Goal: Task Accomplishment & Management: Manage account settings

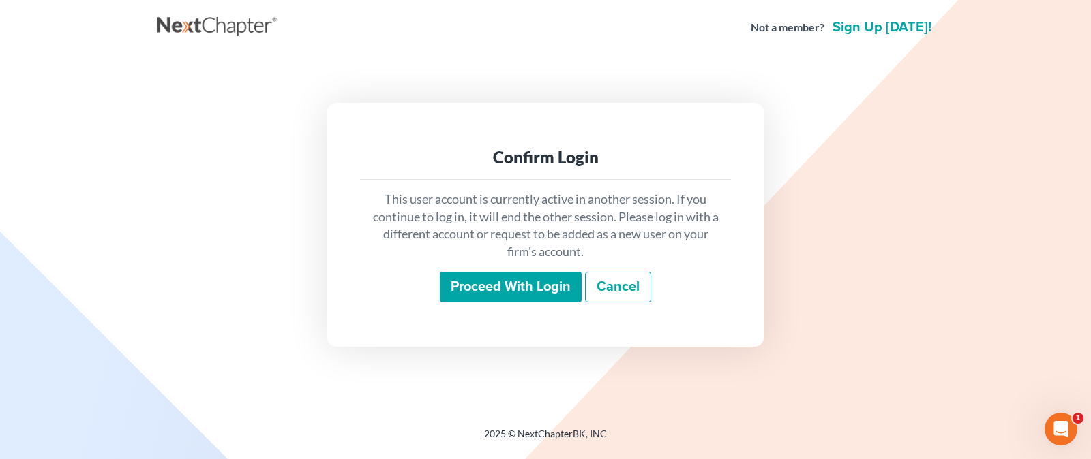
click at [519, 285] on input "Proceed with login" at bounding box center [511, 287] width 142 height 31
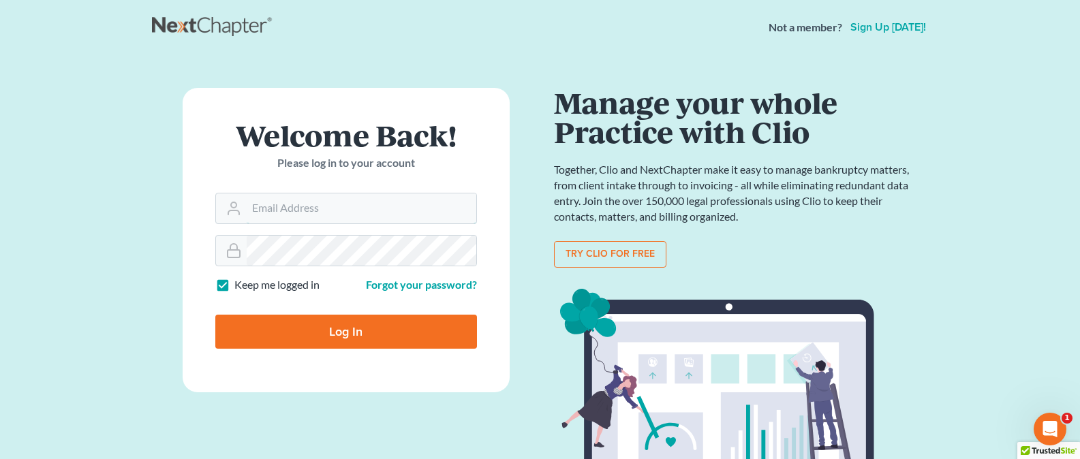
type input "mrodgers@wetzelandmoore.com"
click at [376, 327] on input "Log In" at bounding box center [346, 332] width 262 height 34
type input "Thinking..."
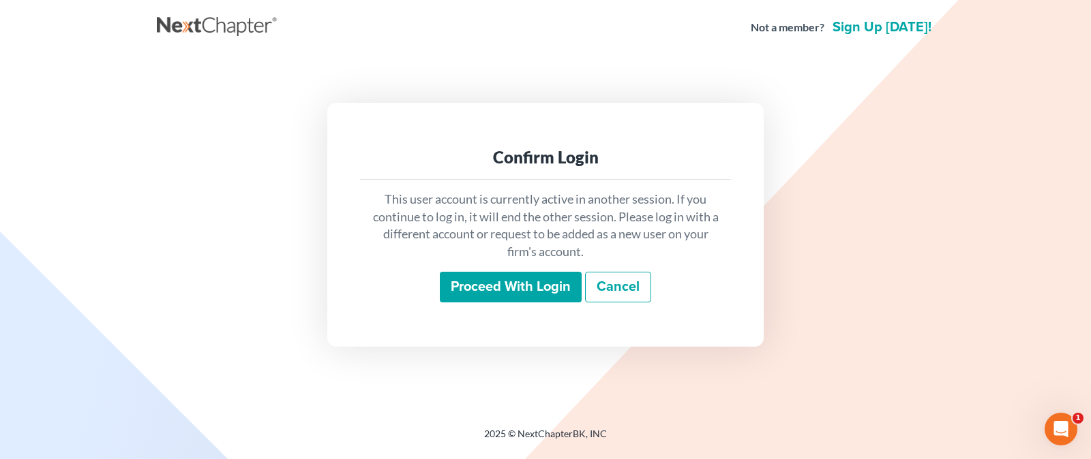
click at [469, 291] on input "Proceed with login" at bounding box center [511, 287] width 142 height 31
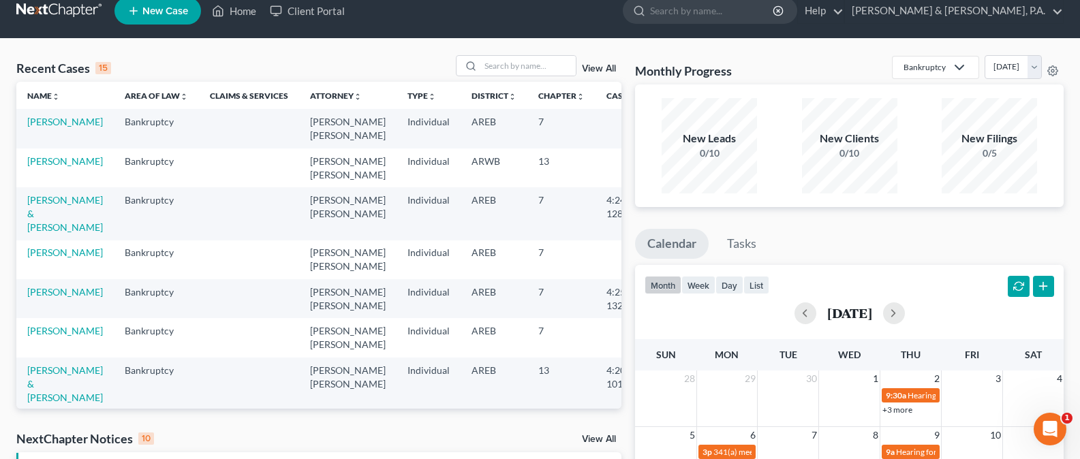
scroll to position [35, 0]
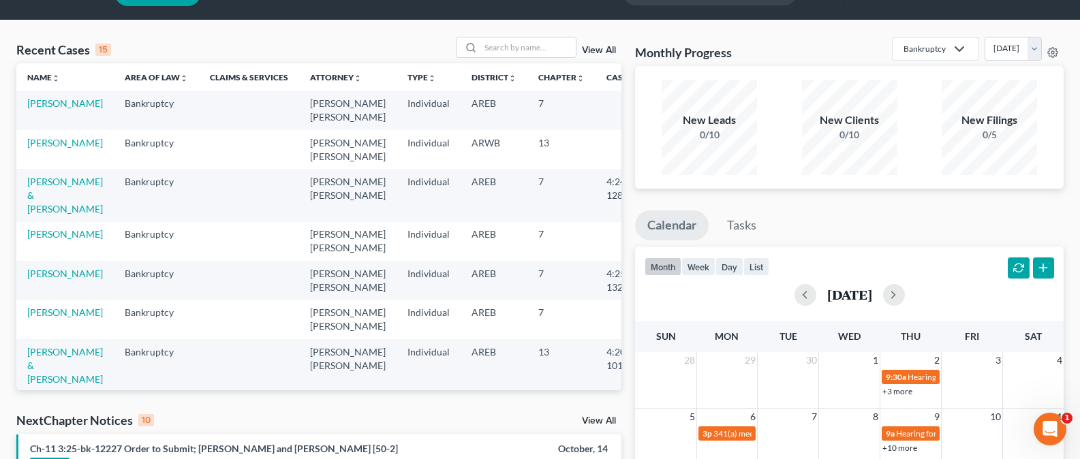
click at [598, 418] on link "View All" at bounding box center [599, 421] width 34 height 10
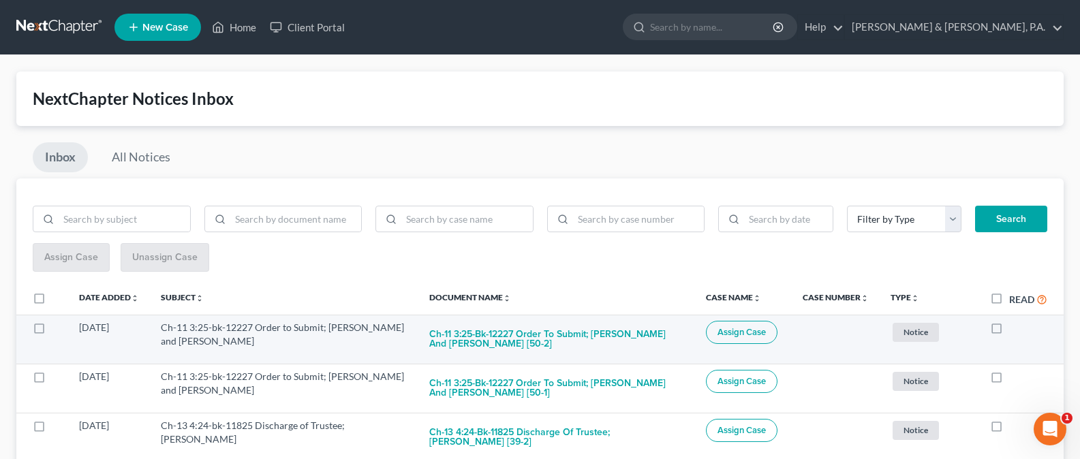
scroll to position [3, 0]
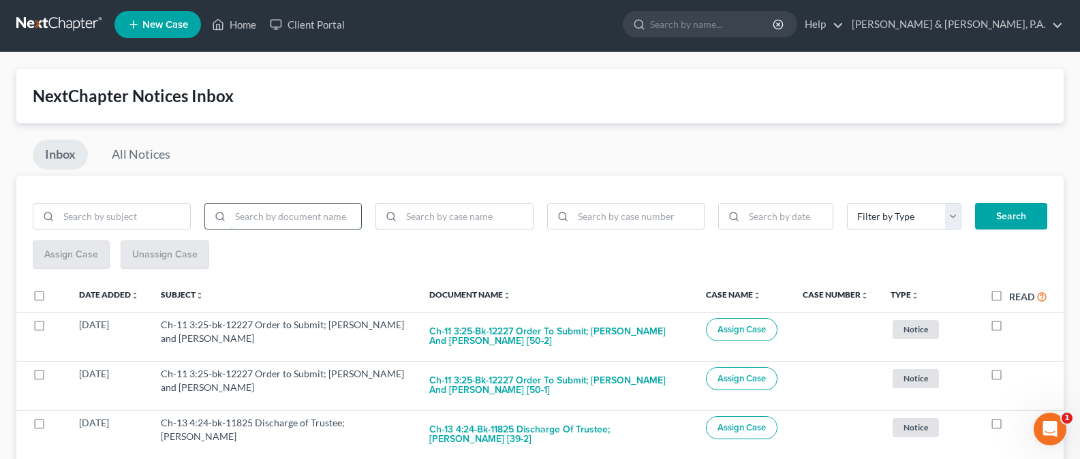
click at [302, 215] on input "search" at bounding box center [296, 217] width 132 height 26
type input "bnc"
click at [1036, 206] on button "Search" at bounding box center [1011, 216] width 72 height 27
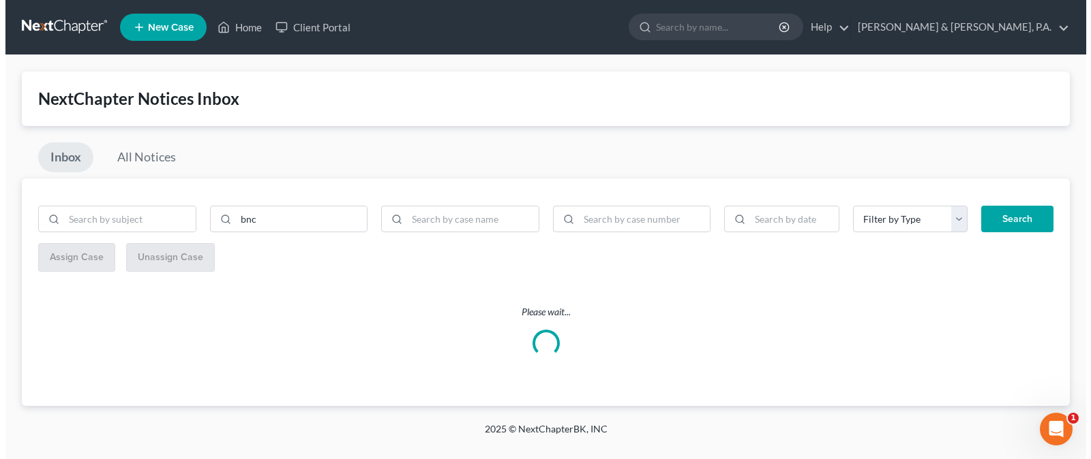
scroll to position [0, 0]
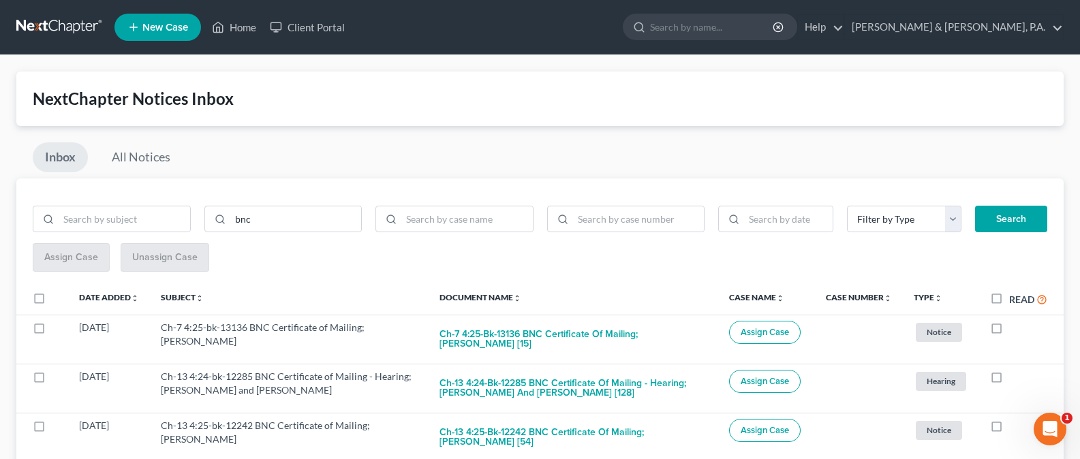
click at [1010, 297] on label "Read" at bounding box center [1029, 300] width 38 height 16
click at [1015, 297] on input "Read" at bounding box center [1019, 296] width 9 height 9
checkbox input "true"
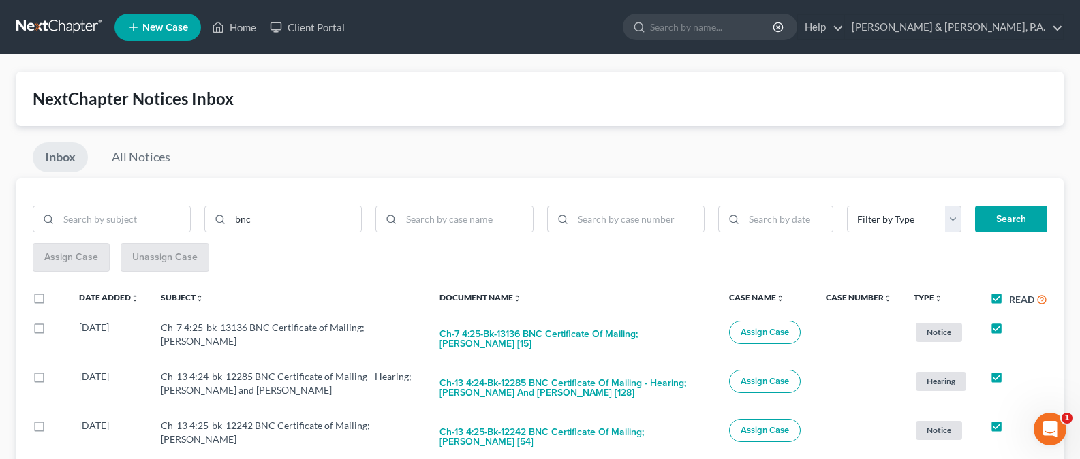
checkbox input "true"
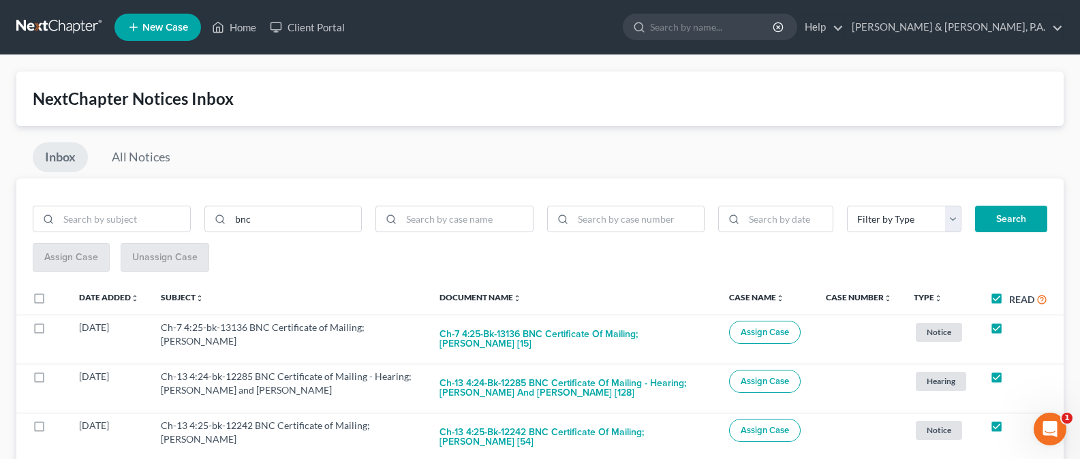
checkbox input "true"
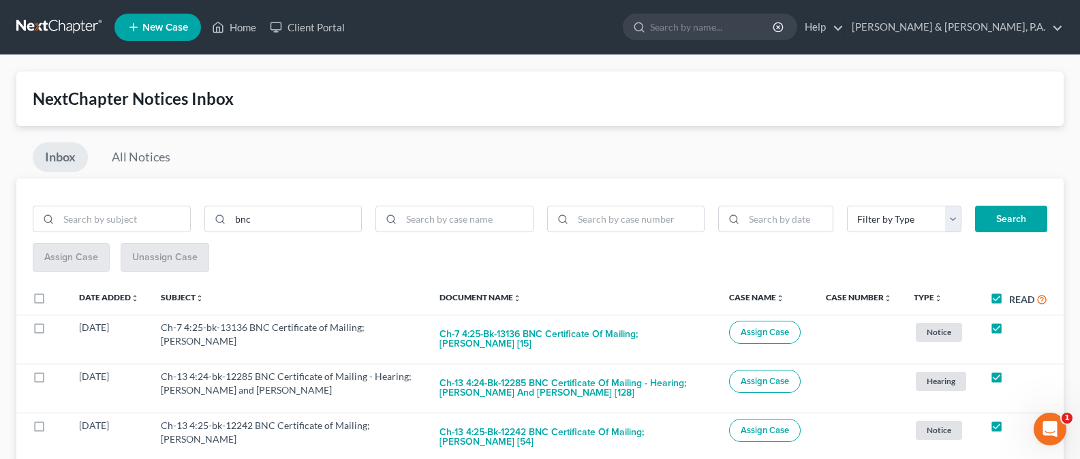
checkbox input "true"
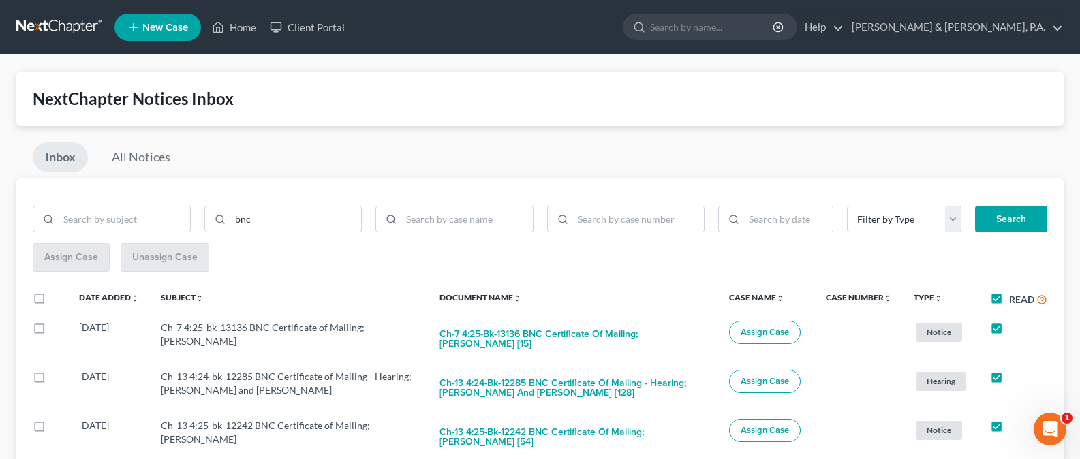
checkbox input "true"
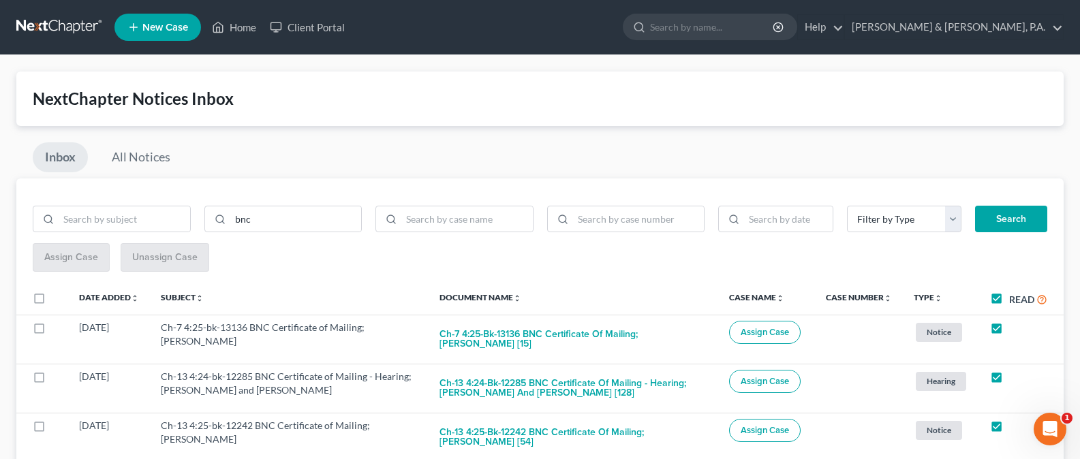
checkbox input "true"
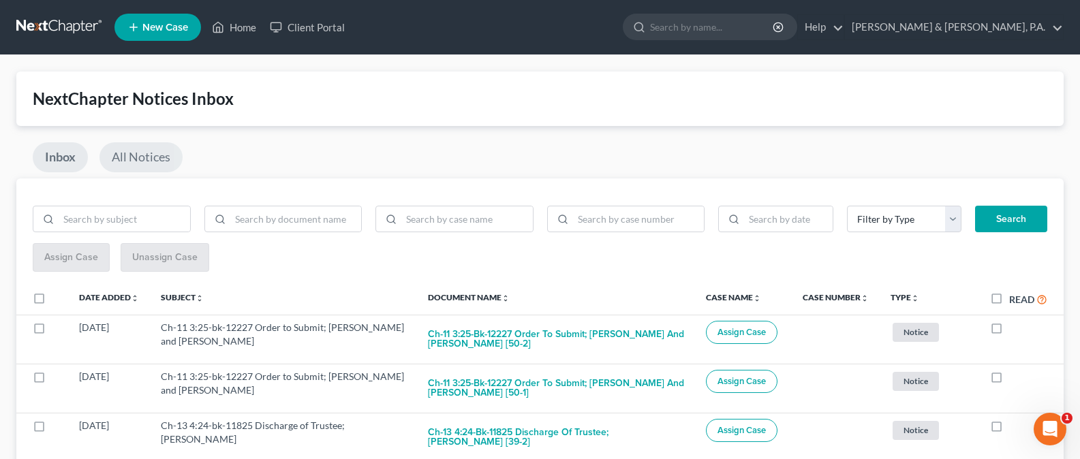
click at [143, 161] on link "All Notices" at bounding box center [141, 157] width 83 height 30
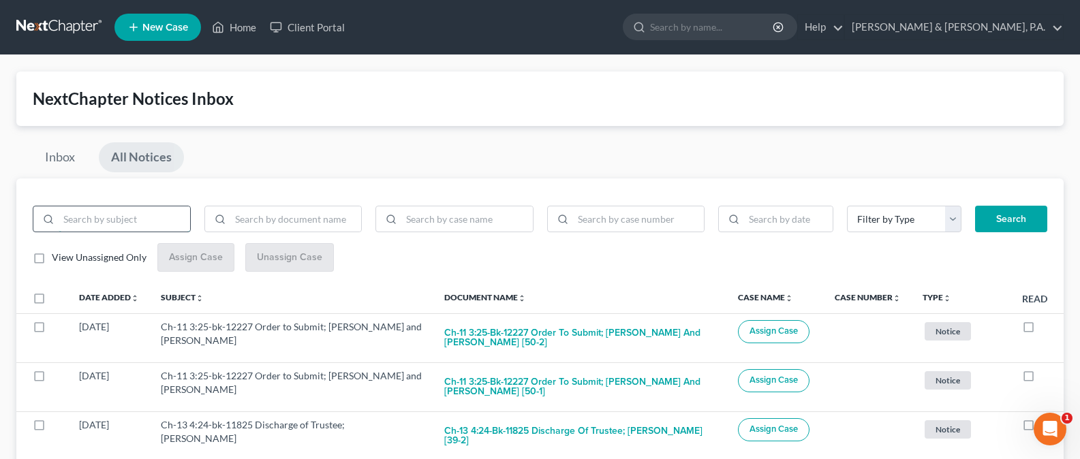
click at [127, 217] on input "search" at bounding box center [125, 220] width 132 height 26
type input "lashawn kelley"
click at [975, 206] on button "Search" at bounding box center [1011, 219] width 72 height 27
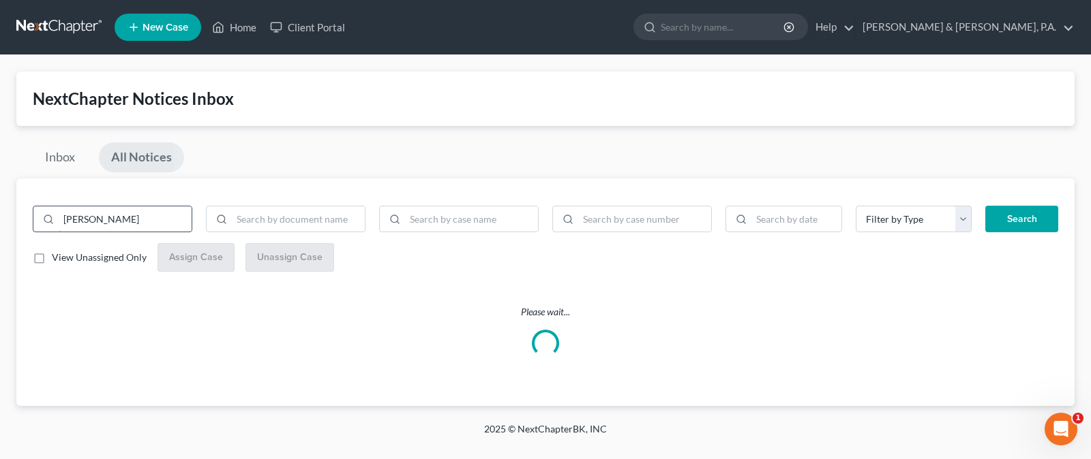
click at [142, 217] on input "lashawn kelley" at bounding box center [125, 220] width 133 height 26
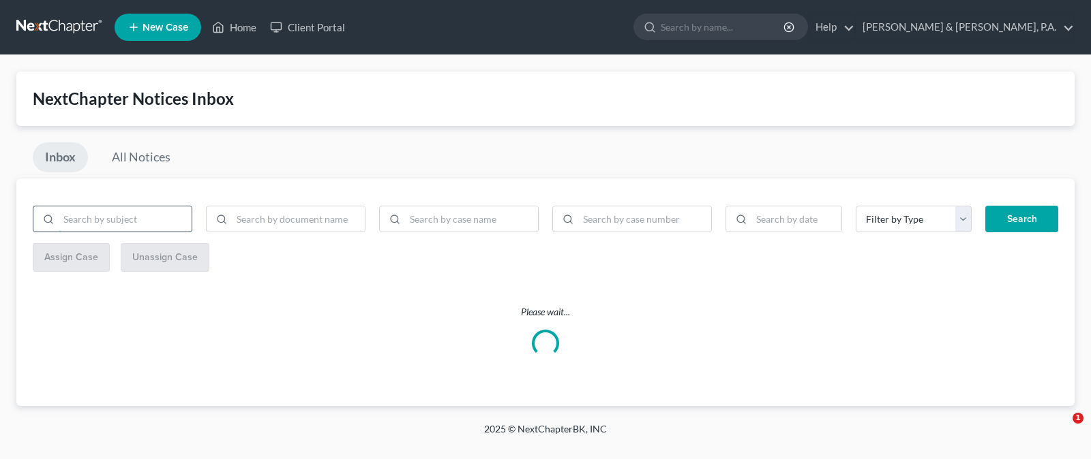
click at [137, 219] on input "search" at bounding box center [125, 220] width 133 height 26
type input "[PERSON_NAME]"
click at [985, 206] on button "Search" at bounding box center [1021, 219] width 73 height 27
click at [128, 212] on input "search" at bounding box center [125, 220] width 133 height 26
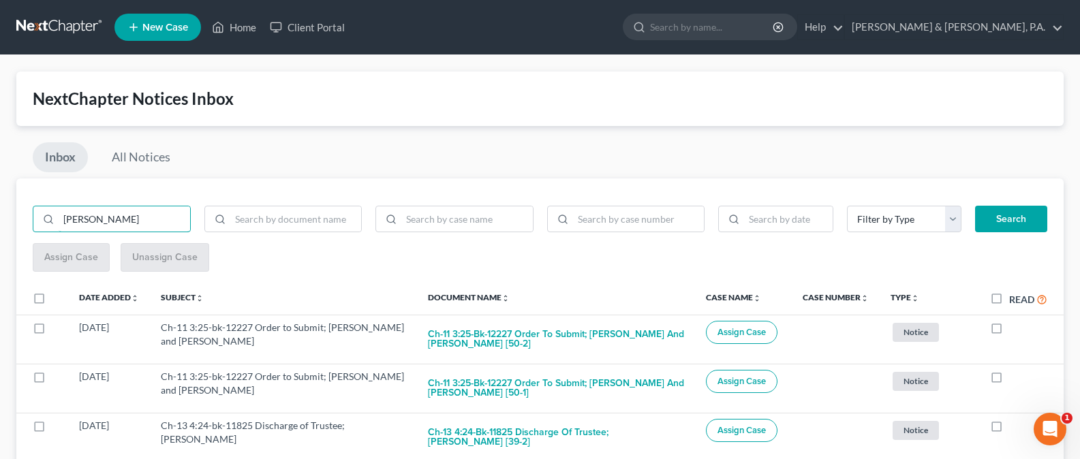
type input "[PERSON_NAME]"
click at [1005, 216] on button "Search" at bounding box center [1011, 219] width 72 height 27
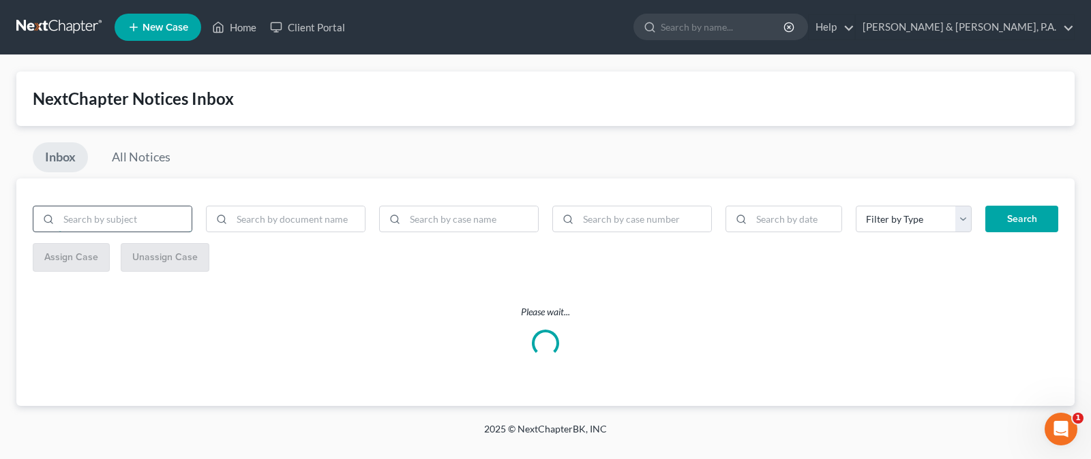
click at [101, 223] on input "search" at bounding box center [125, 220] width 133 height 26
type input "[PERSON_NAME]"
click at [985, 206] on button "Search" at bounding box center [1021, 219] width 73 height 27
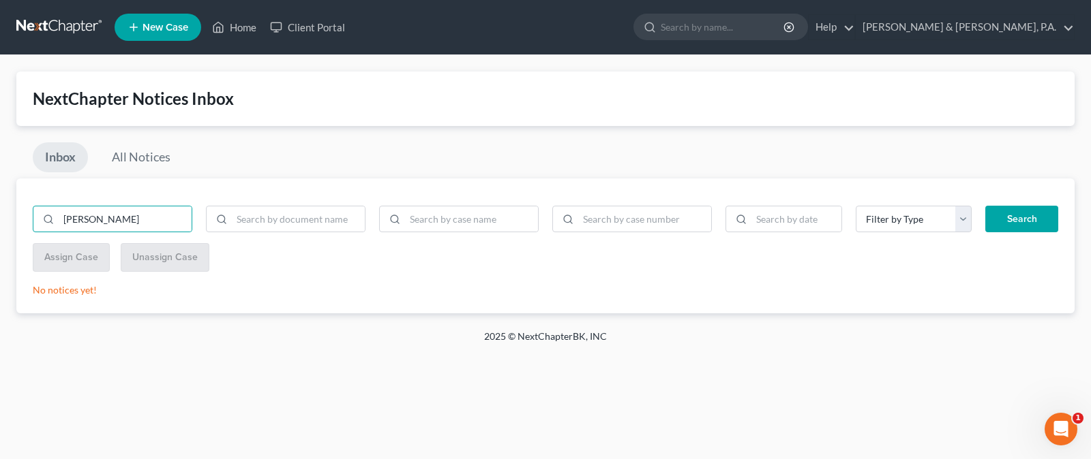
click at [1012, 221] on button "Search" at bounding box center [1021, 219] width 73 height 27
click at [141, 158] on link "All Notices" at bounding box center [141, 157] width 83 height 30
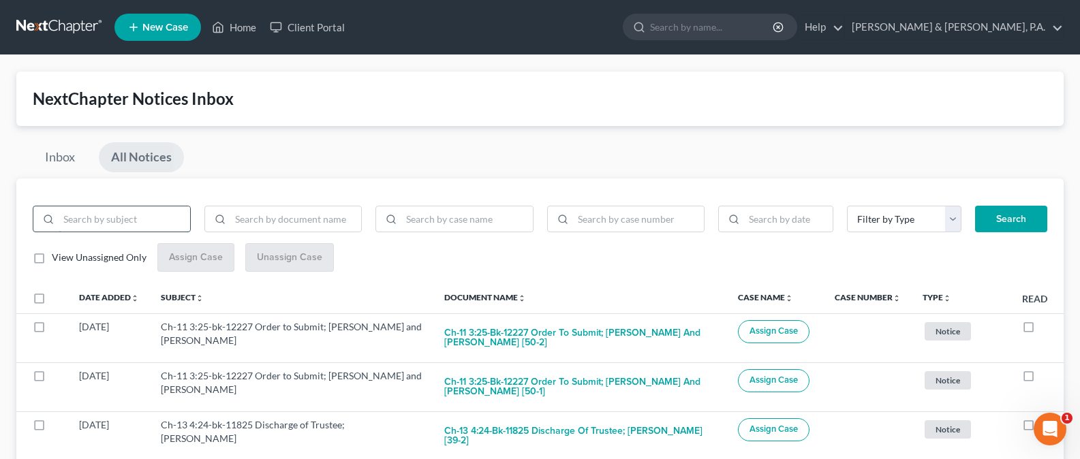
click at [115, 219] on input "search" at bounding box center [125, 220] width 132 height 26
type input "kelley"
click at [990, 219] on button "Search" at bounding box center [1011, 219] width 72 height 27
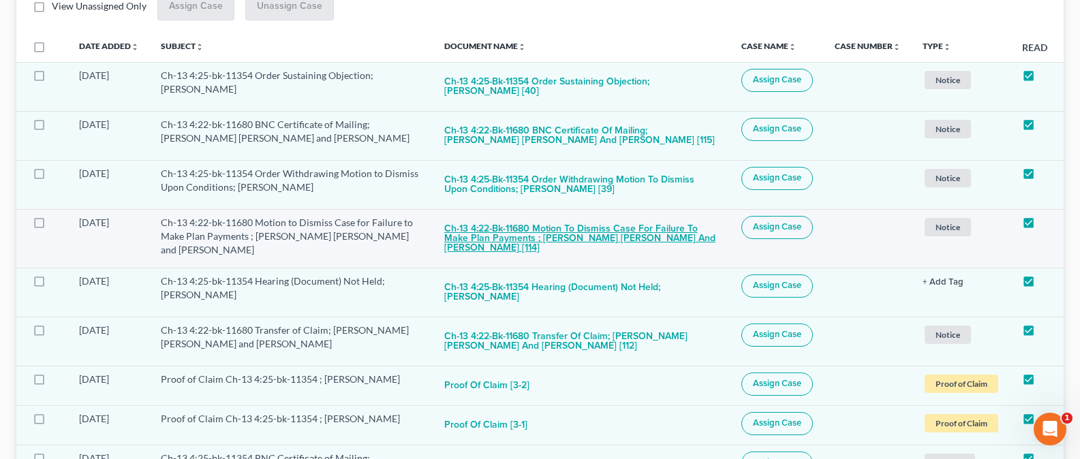
scroll to position [268, 0]
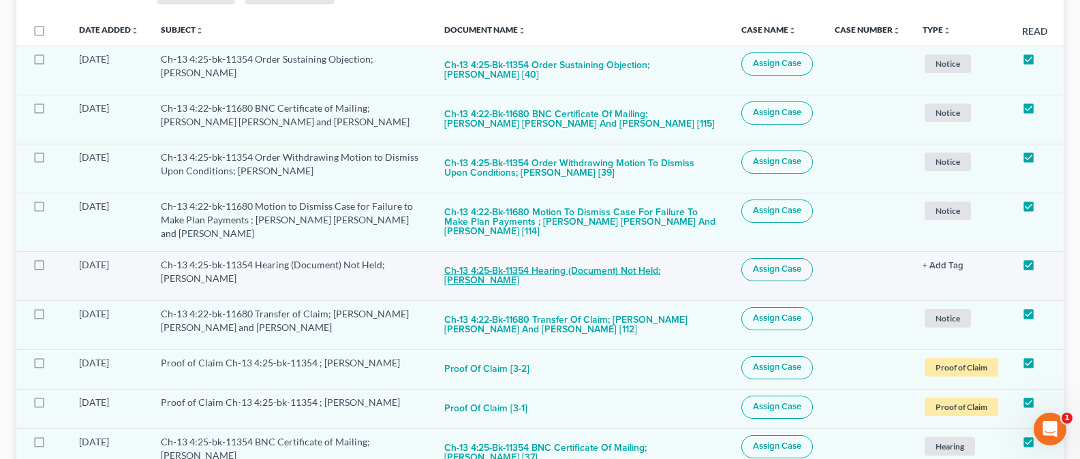
click at [583, 269] on button "Ch-13 4:25-bk-11354 Hearing (Document) Not Held; LaShawn Allise Kelley" at bounding box center [581, 276] width 275 height 37
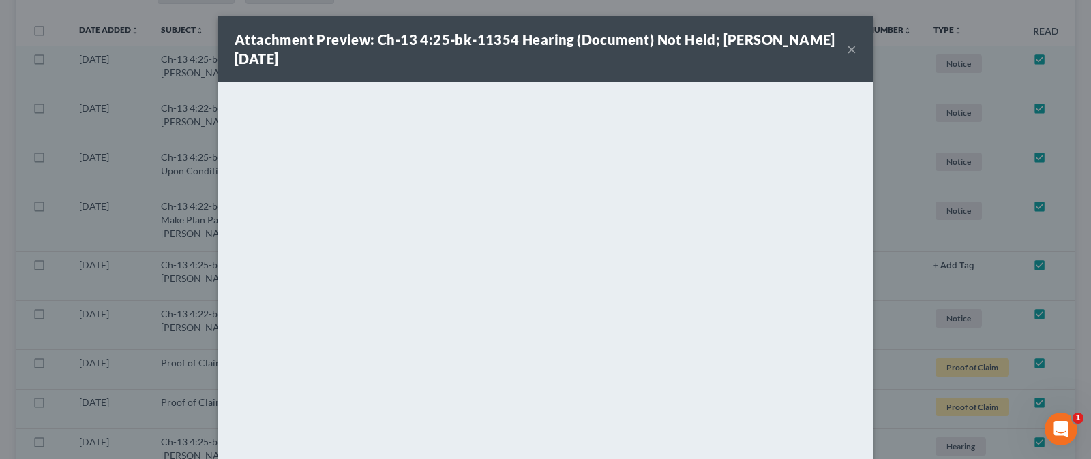
click at [847, 46] on button "×" at bounding box center [852, 49] width 10 height 16
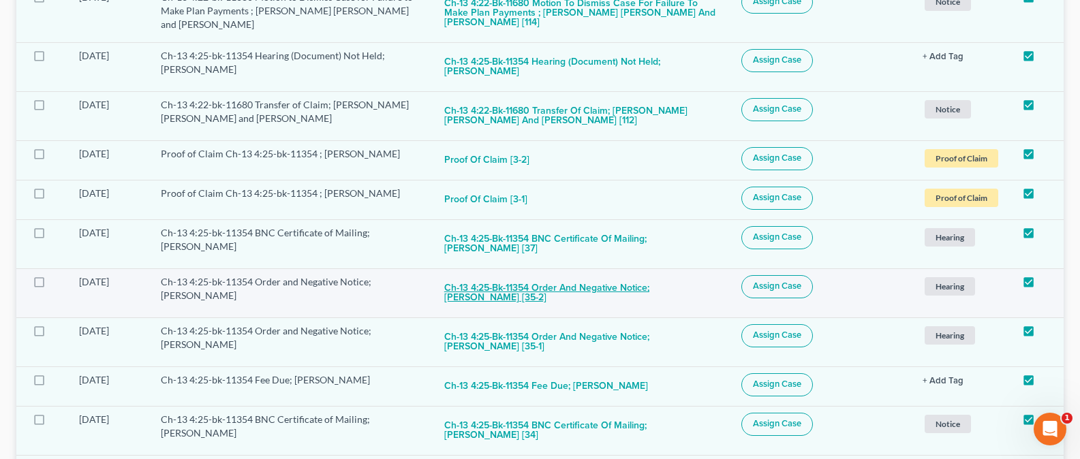
scroll to position [510, 0]
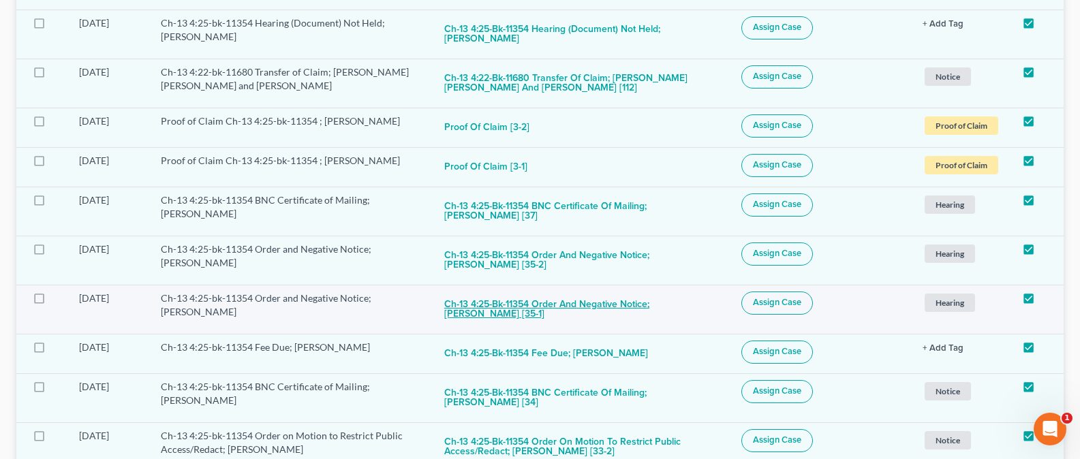
click at [567, 305] on button "Ch-13 4:25-bk-11354 Order and Negative Notice; LaShawn Allise Kelley [35-1]" at bounding box center [581, 310] width 275 height 37
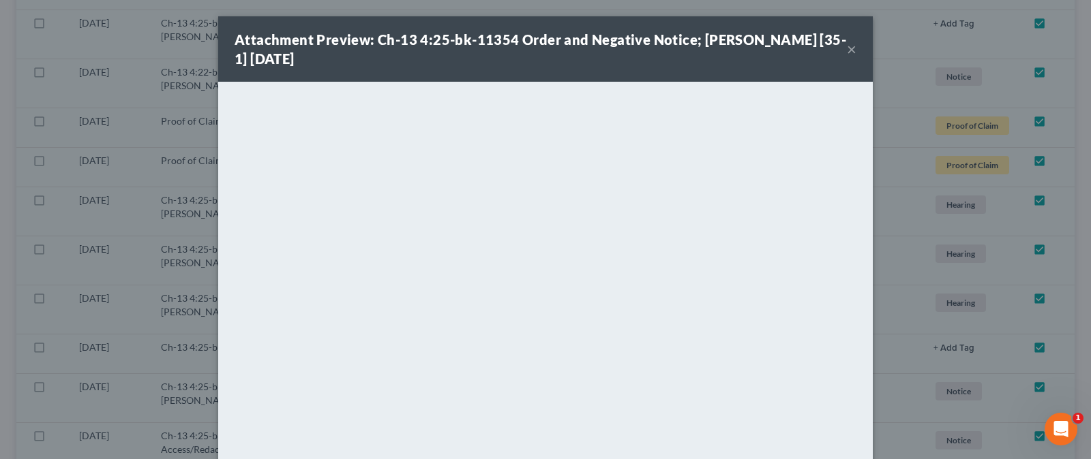
click at [848, 51] on button "×" at bounding box center [852, 49] width 10 height 16
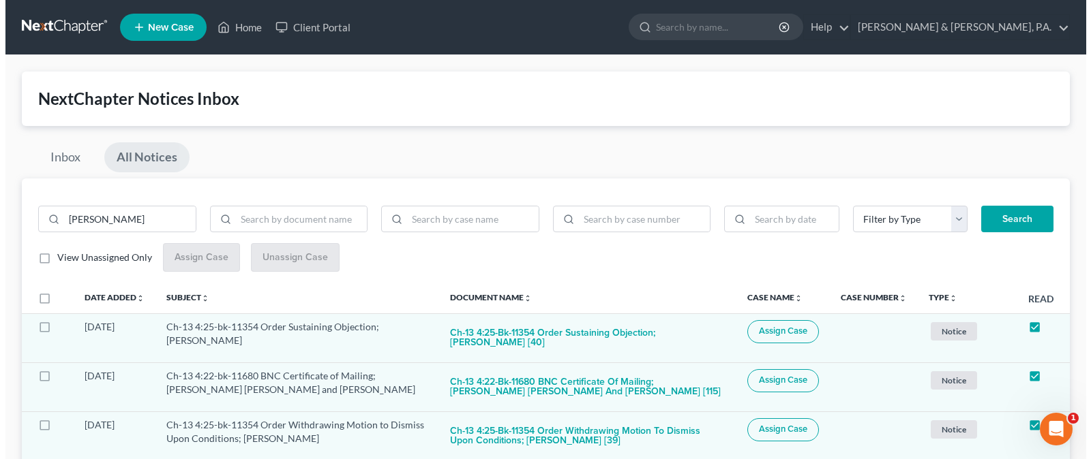
scroll to position [0, 0]
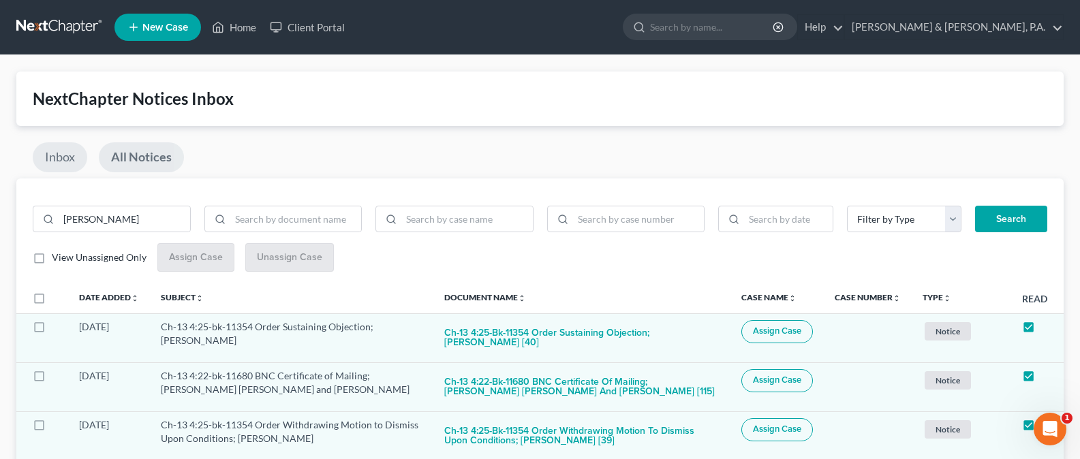
click at [68, 157] on link "Inbox" at bounding box center [60, 157] width 55 height 30
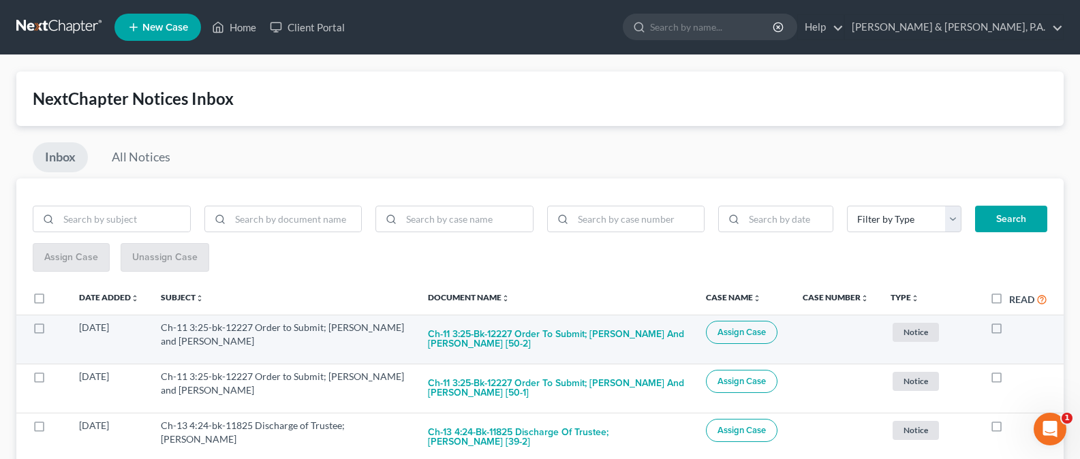
click at [1010, 331] on label at bounding box center [1010, 331] width 0 height 0
click at [1015, 330] on input "checkbox" at bounding box center [1019, 325] width 9 height 9
checkbox input "true"
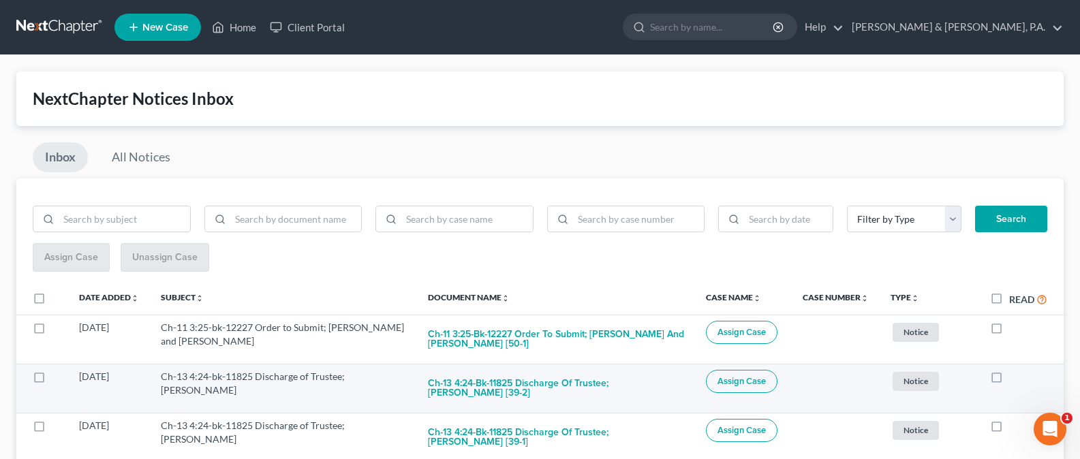
click at [996, 388] on td at bounding box center [1022, 388] width 85 height 49
click at [1010, 380] on label at bounding box center [1010, 380] width 0 height 0
click at [1015, 379] on input "checkbox" at bounding box center [1019, 374] width 9 height 9
checkbox input "true"
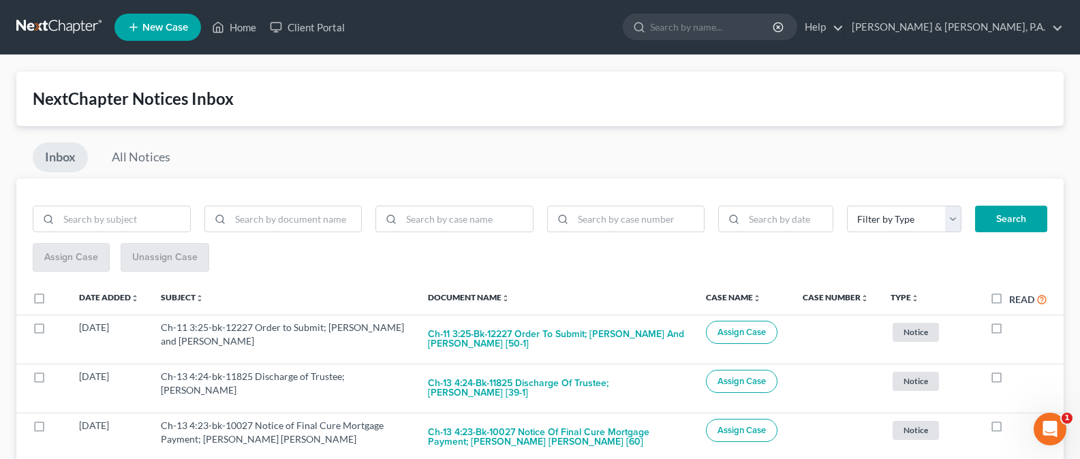
click at [1010, 380] on label at bounding box center [1010, 380] width 0 height 0
click at [1015, 379] on input "checkbox" at bounding box center [1019, 374] width 9 height 9
checkbox input "true"
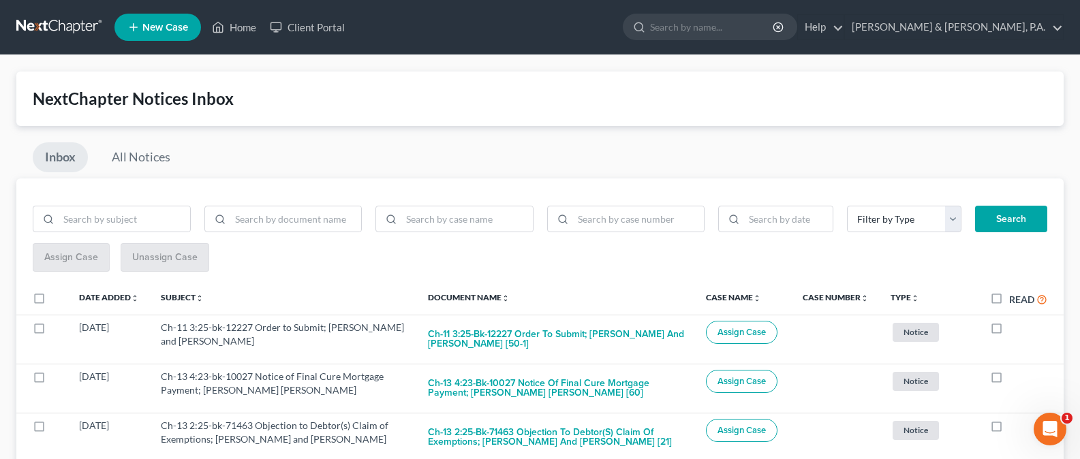
click at [1010, 380] on label at bounding box center [1010, 380] width 0 height 0
click at [1015, 379] on input "checkbox" at bounding box center [1019, 374] width 9 height 9
checkbox input "true"
click at [1010, 380] on label at bounding box center [1010, 380] width 0 height 0
click at [1015, 379] on input "checkbox" at bounding box center [1019, 374] width 9 height 9
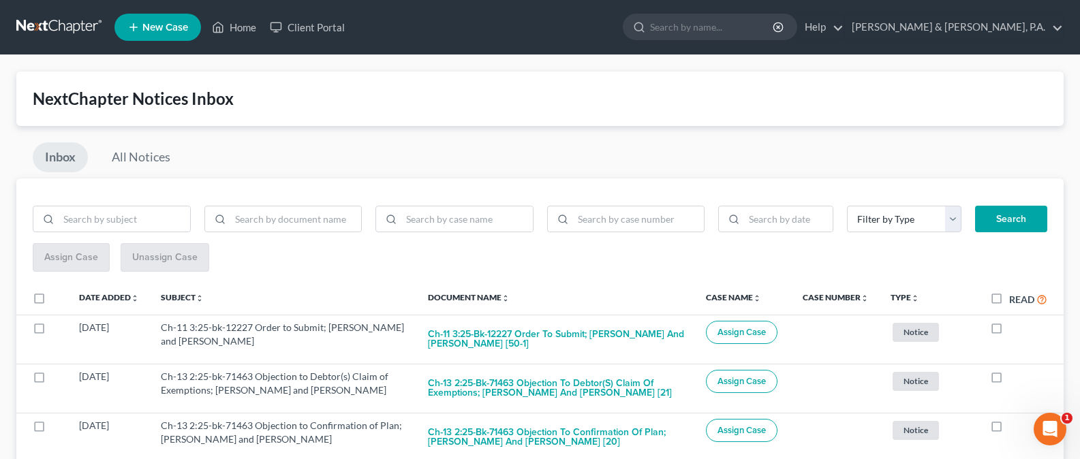
checkbox input "true"
click at [1010, 380] on label at bounding box center [1010, 380] width 0 height 0
click at [1015, 379] on input "checkbox" at bounding box center [1019, 374] width 9 height 9
checkbox input "true"
click at [1010, 380] on label at bounding box center [1010, 380] width 0 height 0
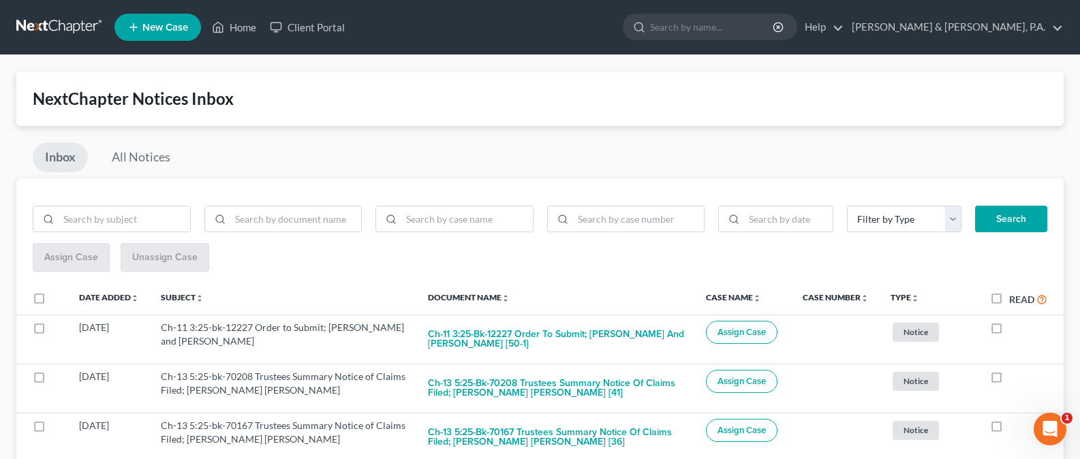
click at [1015, 379] on input "checkbox" at bounding box center [1019, 374] width 9 height 9
checkbox input "true"
click at [1010, 380] on label at bounding box center [1010, 380] width 0 height 0
click at [1015, 379] on input "checkbox" at bounding box center [1019, 374] width 9 height 9
checkbox input "true"
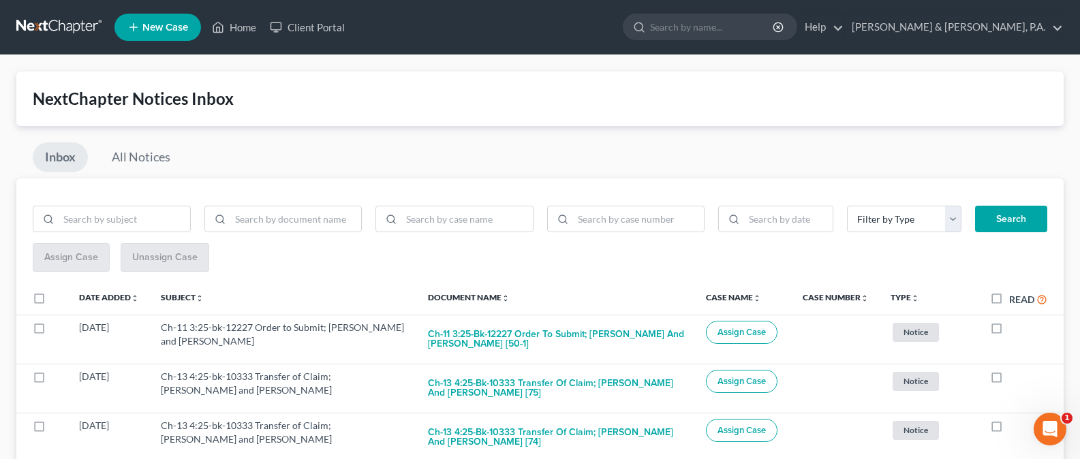
click at [1010, 380] on label at bounding box center [1010, 380] width 0 height 0
click at [1015, 379] on input "checkbox" at bounding box center [1019, 374] width 9 height 9
checkbox input "true"
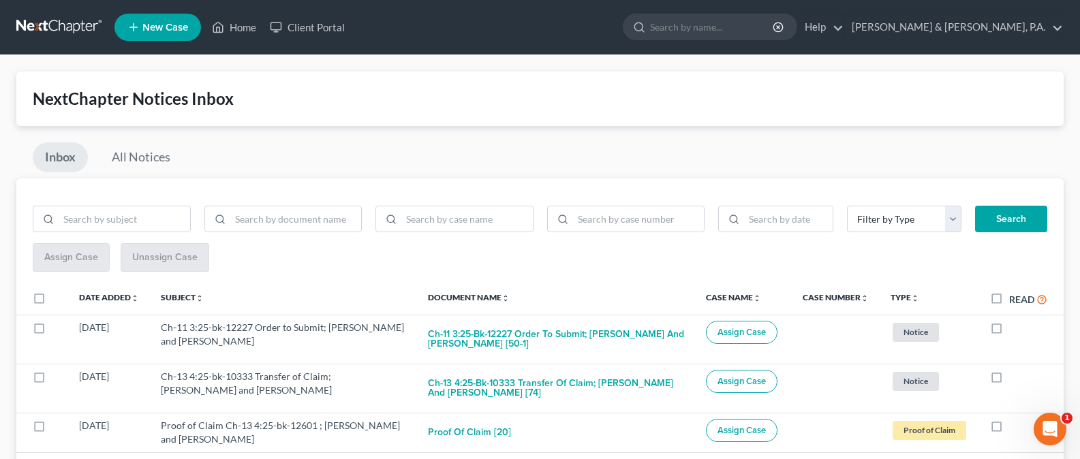
click at [1010, 380] on label at bounding box center [1010, 380] width 0 height 0
click at [1015, 379] on input "checkbox" at bounding box center [1019, 374] width 9 height 9
checkbox input "true"
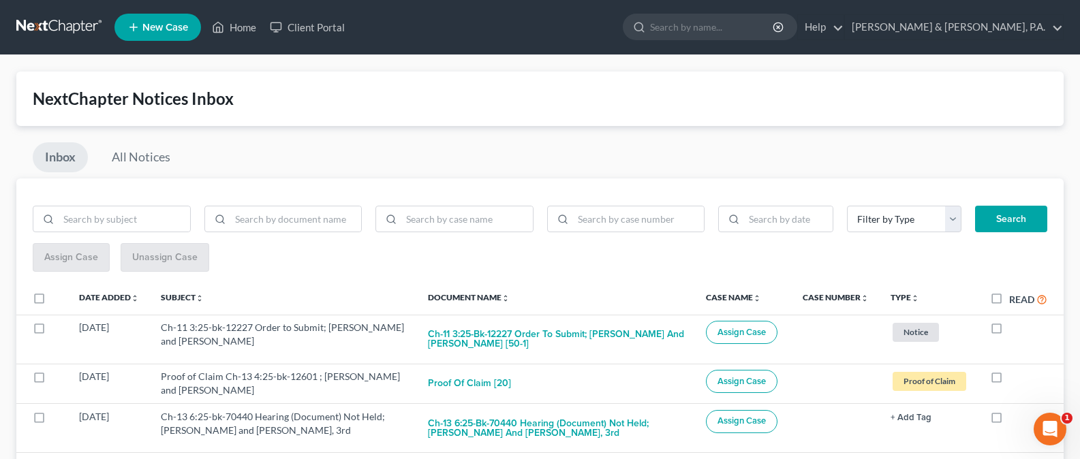
click at [1010, 380] on label at bounding box center [1010, 380] width 0 height 0
click at [1015, 379] on input "checkbox" at bounding box center [1019, 374] width 9 height 9
checkbox input "true"
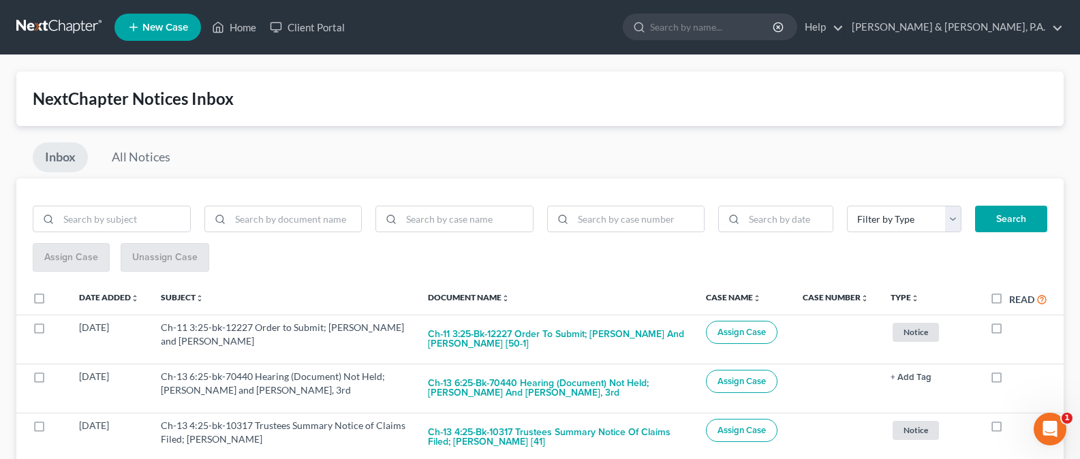
click at [1010, 380] on label at bounding box center [1010, 380] width 0 height 0
click at [1015, 379] on input "checkbox" at bounding box center [1019, 374] width 9 height 9
checkbox input "true"
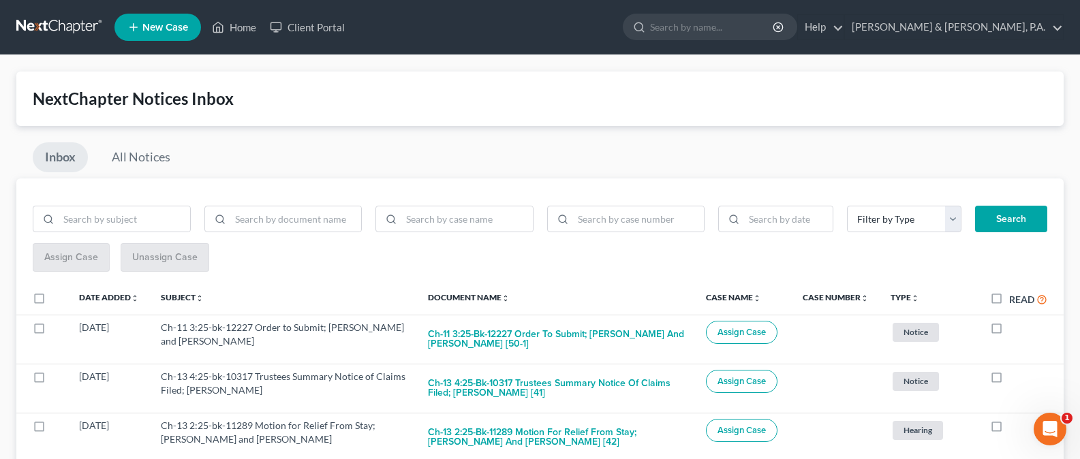
click at [1010, 380] on label at bounding box center [1010, 380] width 0 height 0
click at [1015, 379] on input "checkbox" at bounding box center [1019, 374] width 9 height 9
checkbox input "true"
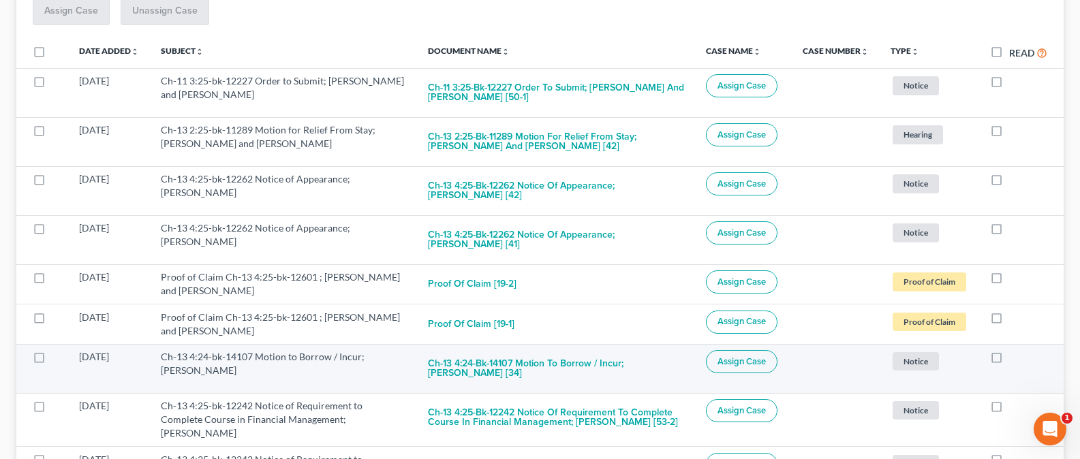
scroll to position [249, 0]
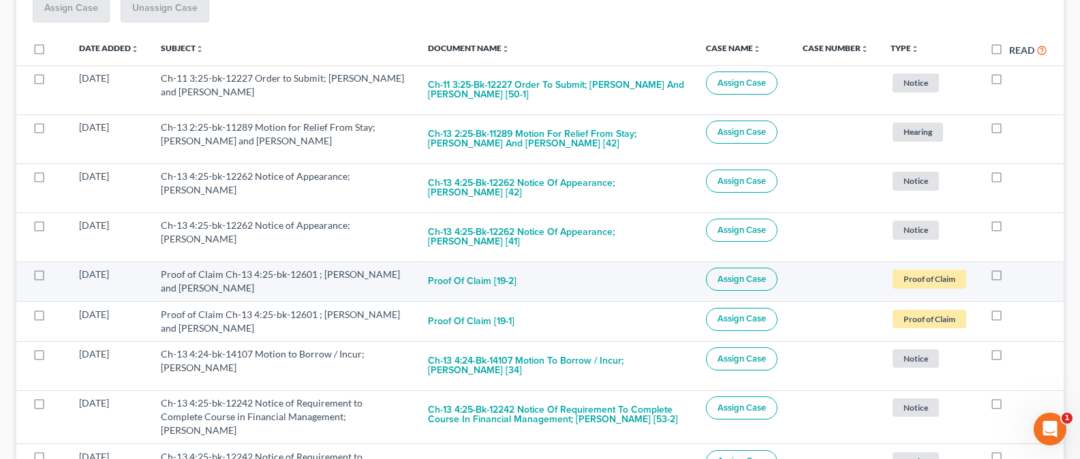
click at [1010, 278] on label at bounding box center [1010, 278] width 0 height 0
click at [1015, 276] on input "checkbox" at bounding box center [1019, 272] width 9 height 9
checkbox input "true"
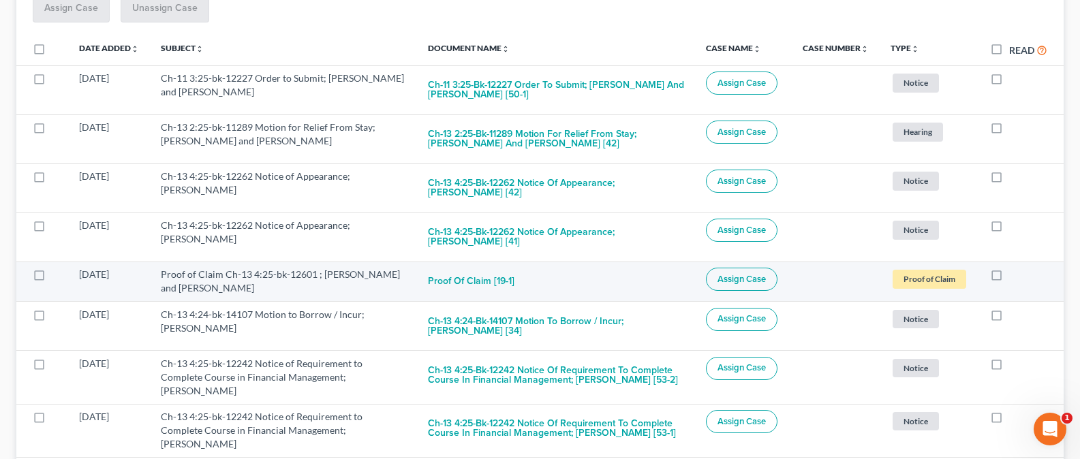
click at [1010, 278] on label at bounding box center [1010, 278] width 0 height 0
click at [1015, 277] on input "checkbox" at bounding box center [1019, 272] width 9 height 9
checkbox input "true"
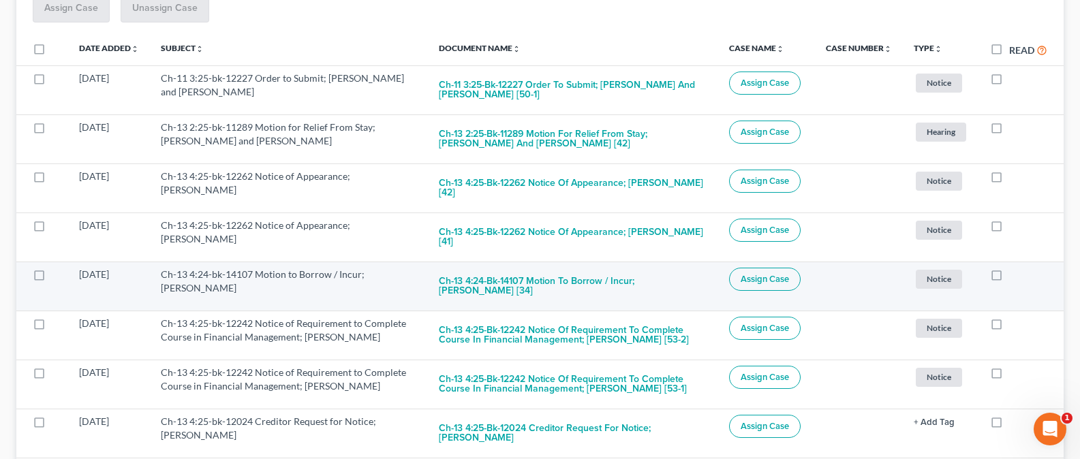
click at [1010, 278] on label at bounding box center [1010, 278] width 0 height 0
click at [1015, 277] on input "checkbox" at bounding box center [1019, 272] width 9 height 9
checkbox input "true"
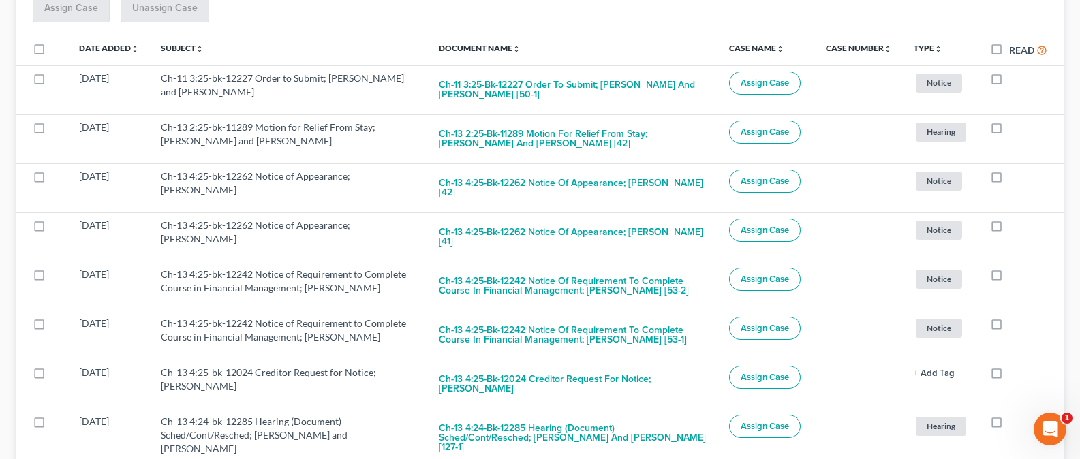
click at [1010, 278] on label at bounding box center [1010, 278] width 0 height 0
click at [1015, 277] on input "checkbox" at bounding box center [1019, 272] width 9 height 9
checkbox input "true"
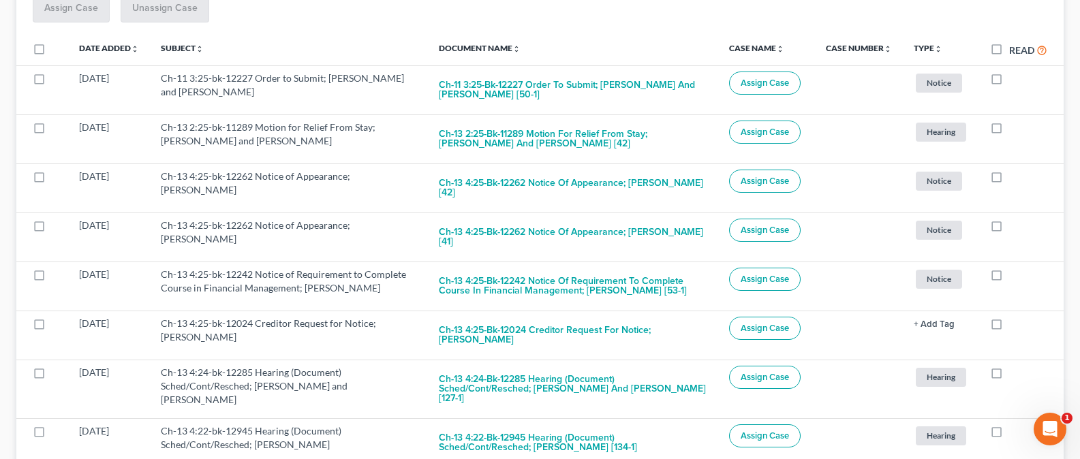
click at [1010, 278] on label at bounding box center [1010, 278] width 0 height 0
click at [1015, 277] on input "checkbox" at bounding box center [1019, 272] width 9 height 9
checkbox input "true"
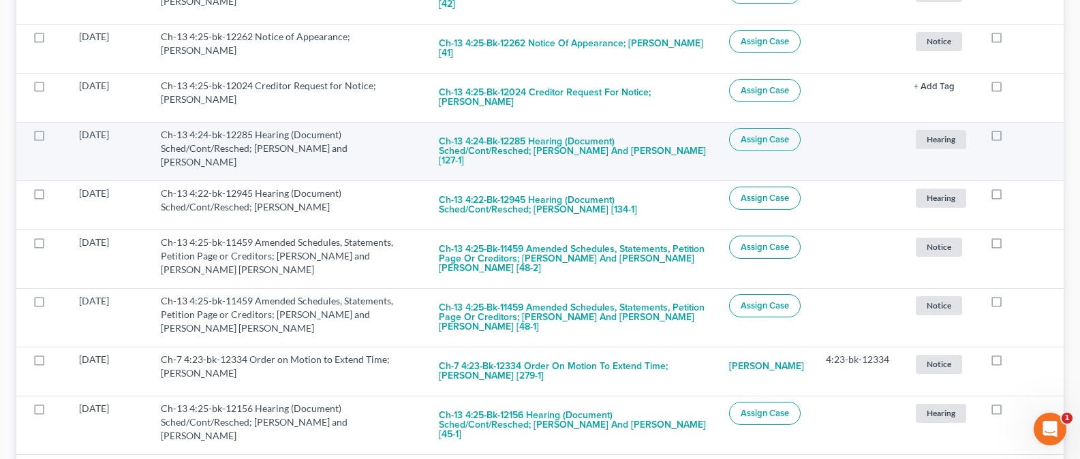
scroll to position [487, 0]
